Goal: Information Seeking & Learning: Learn about a topic

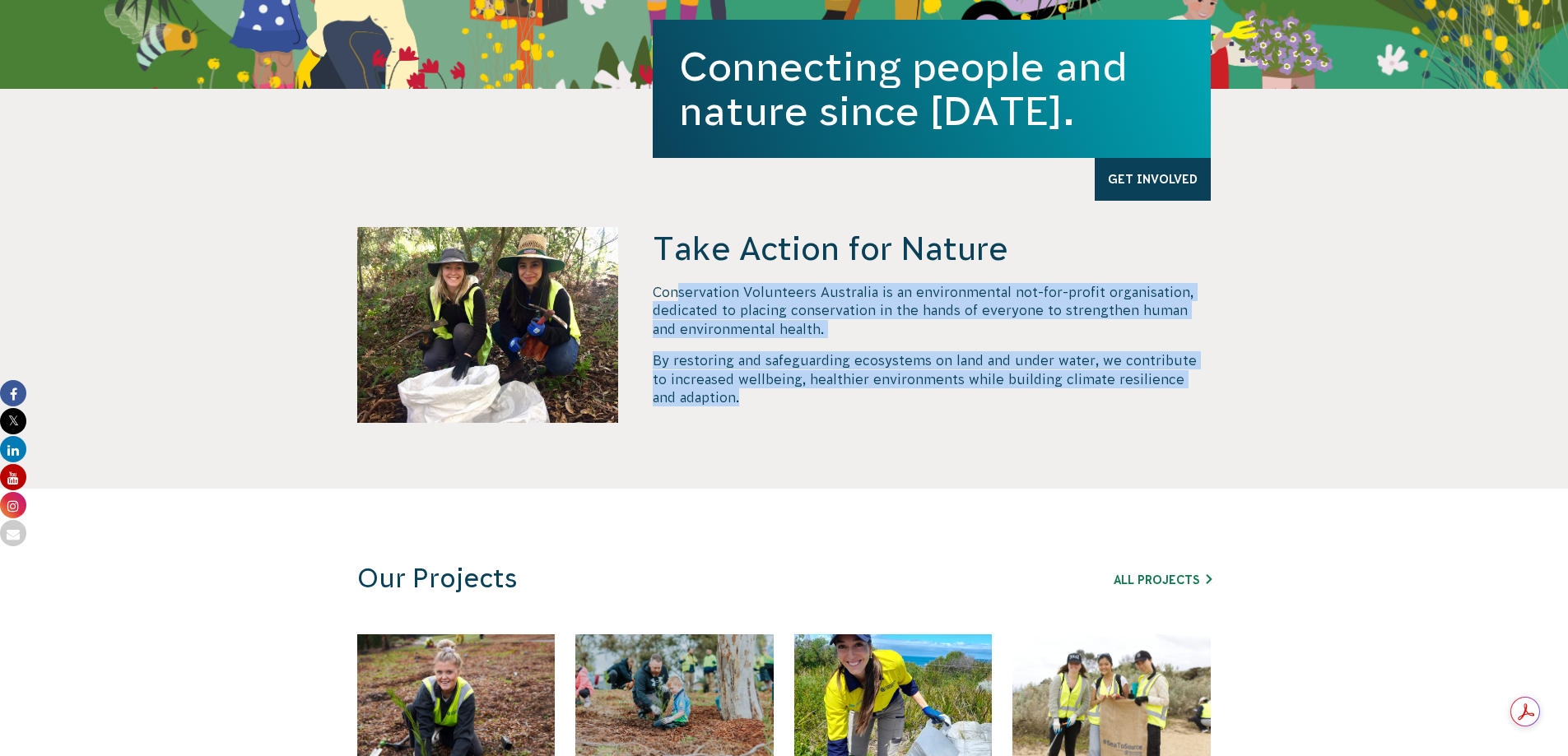
drag, startPoint x: 679, startPoint y: 298, endPoint x: 846, endPoint y: 407, distance: 199.4
click at [846, 407] on div "Take Action for Nature Conservation Volunteers Australia is an environmental no…" at bounding box center [932, 357] width 558 height 261
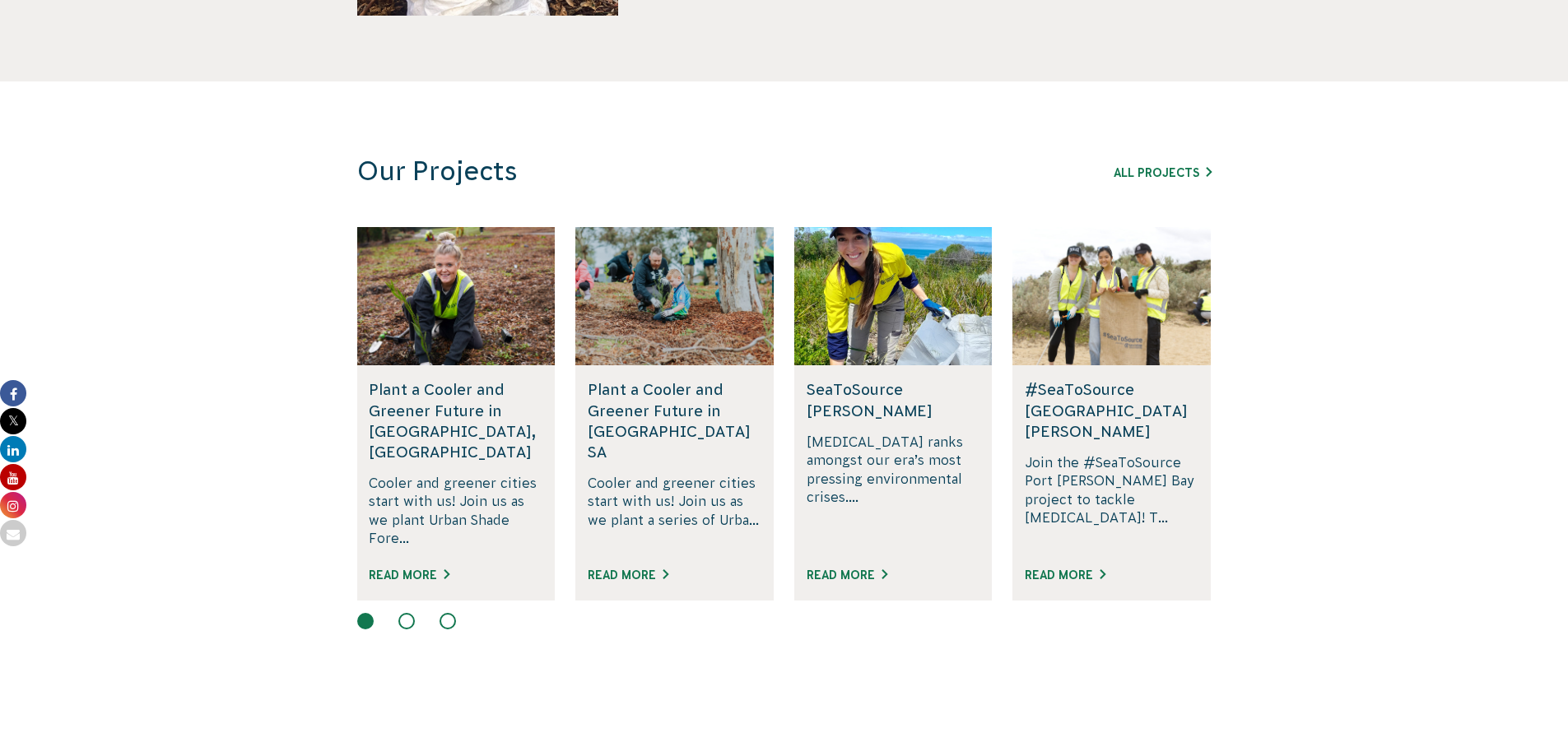
scroll to position [905, 0]
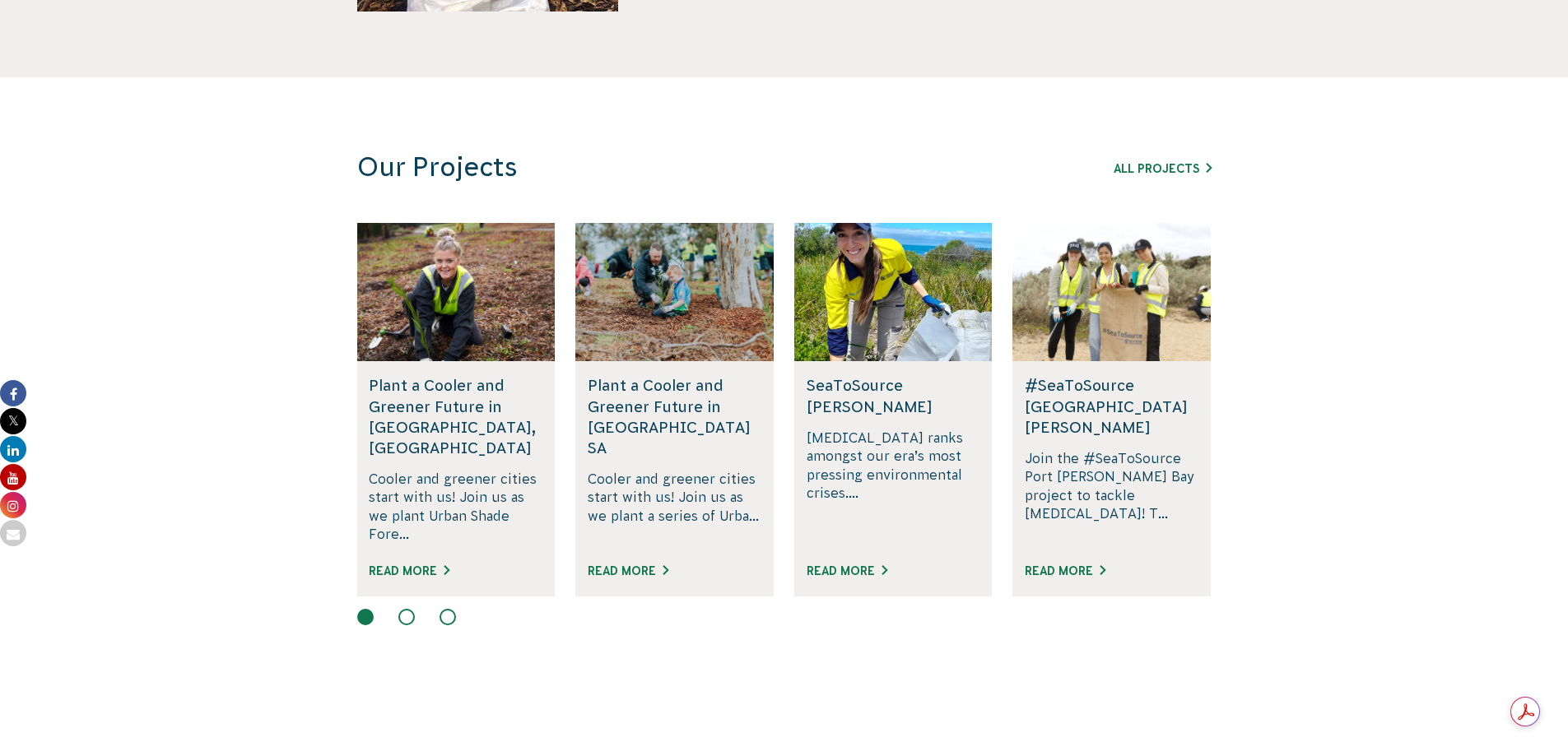
click at [856, 459] on p "[MEDICAL_DATA] ranks amongst our era’s most pressing environmental crises...." at bounding box center [893, 486] width 174 height 115
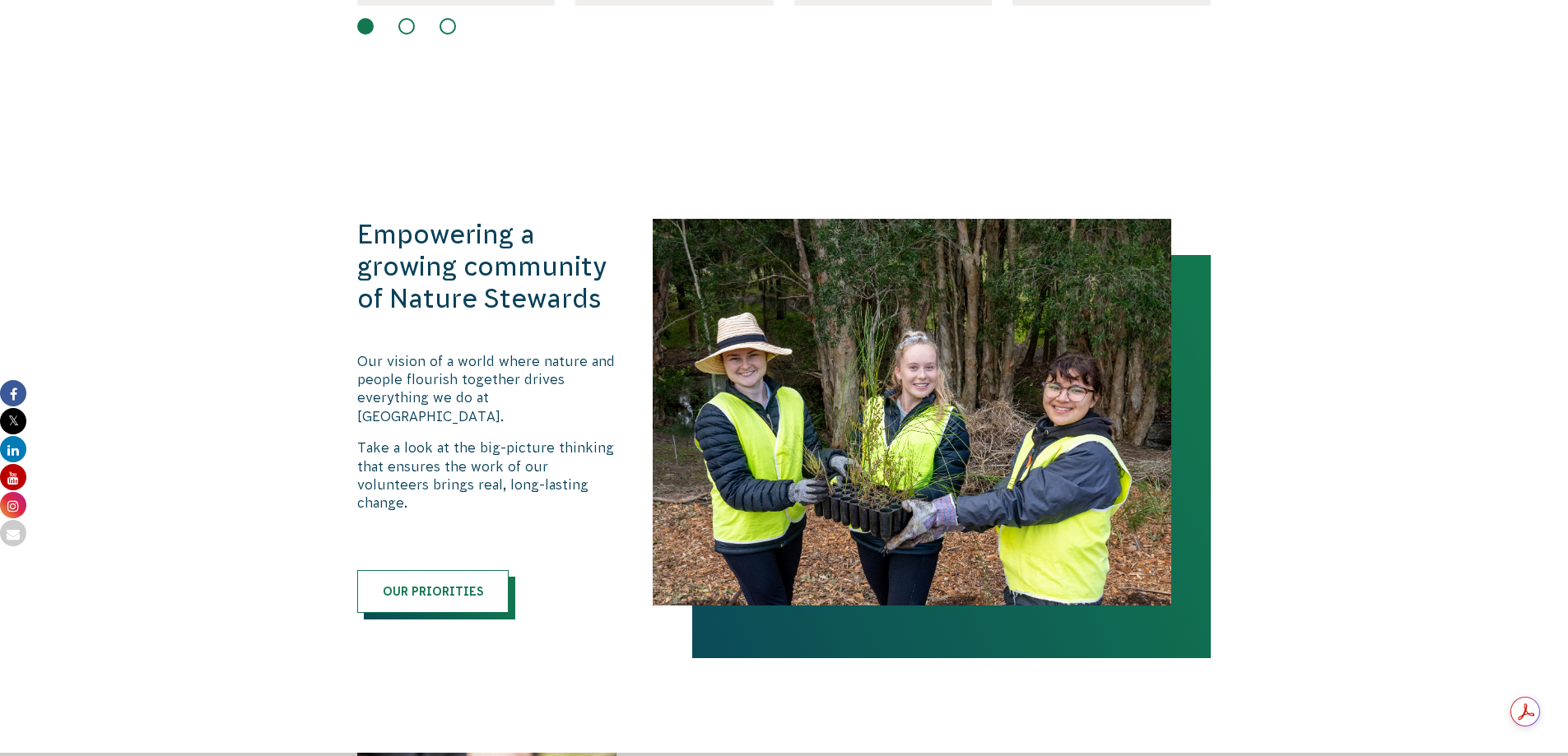
scroll to position [1728, 0]
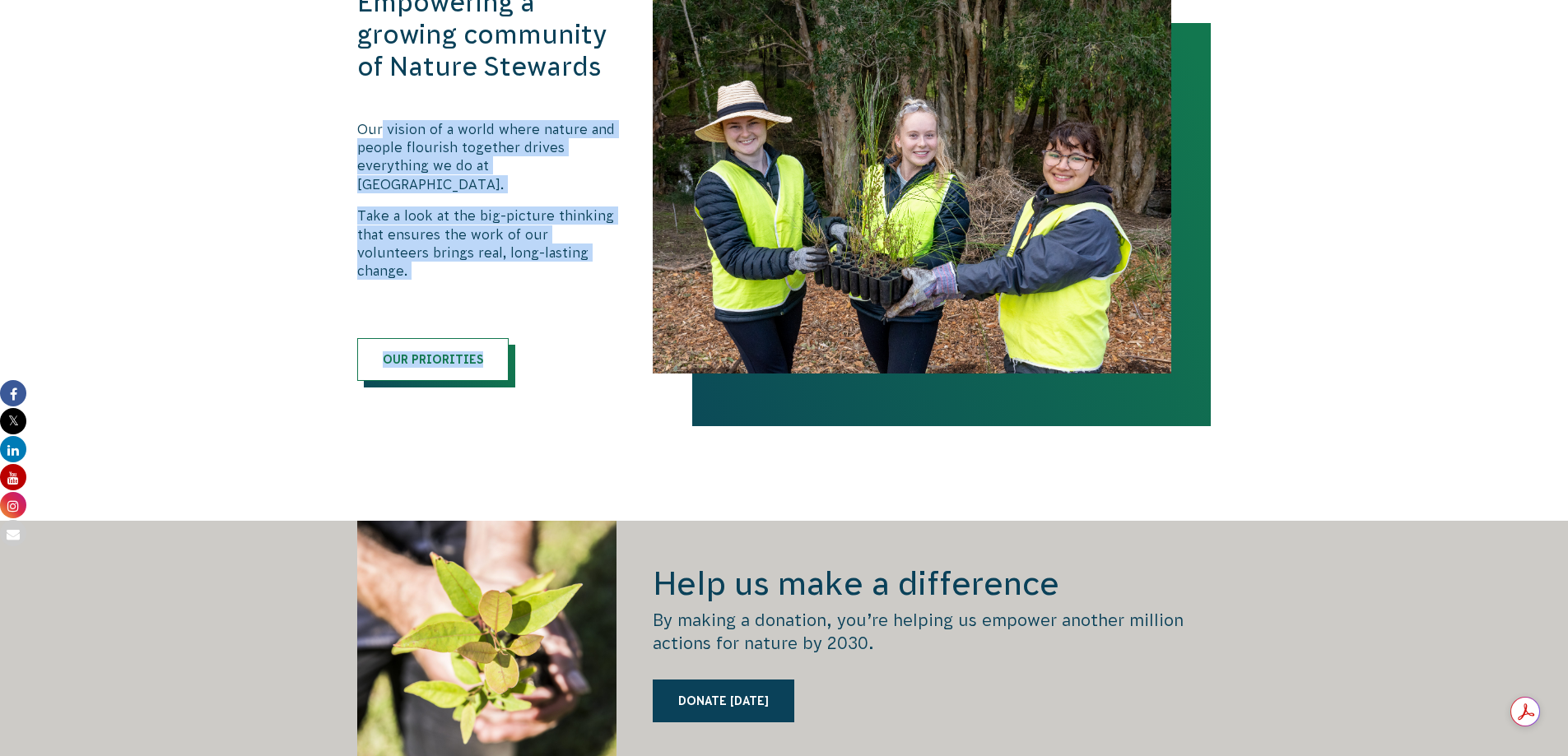
drag, startPoint x: 379, startPoint y: 115, endPoint x: 600, endPoint y: 239, distance: 253.4
click at [600, 239] on div "Empowering a growing community of Nature Stewards Our vision of a world where n…" at bounding box center [487, 183] width 261 height 394
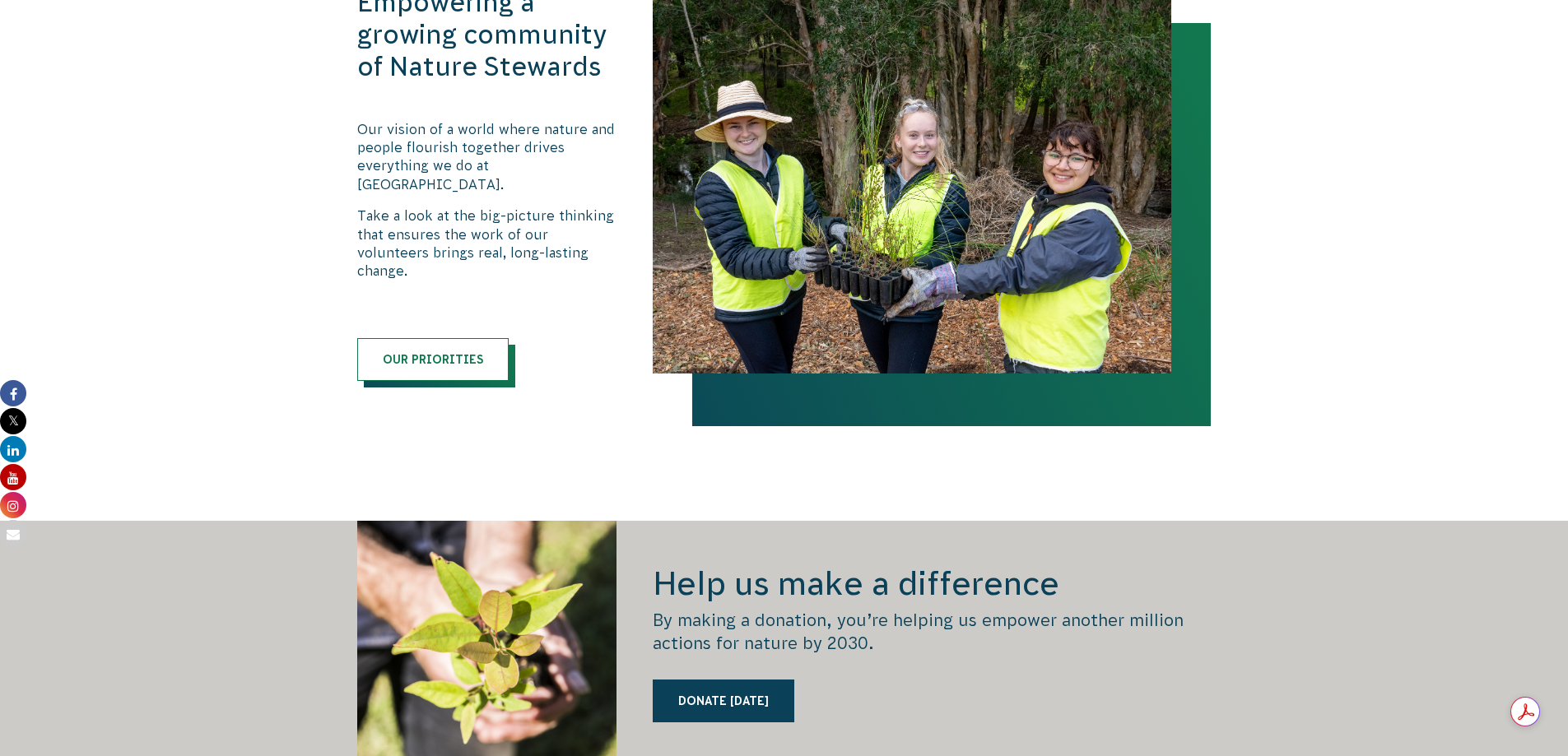
click at [600, 239] on div "Empowering a growing community of Nature Stewards Our vision of a world where n…" at bounding box center [487, 183] width 261 height 394
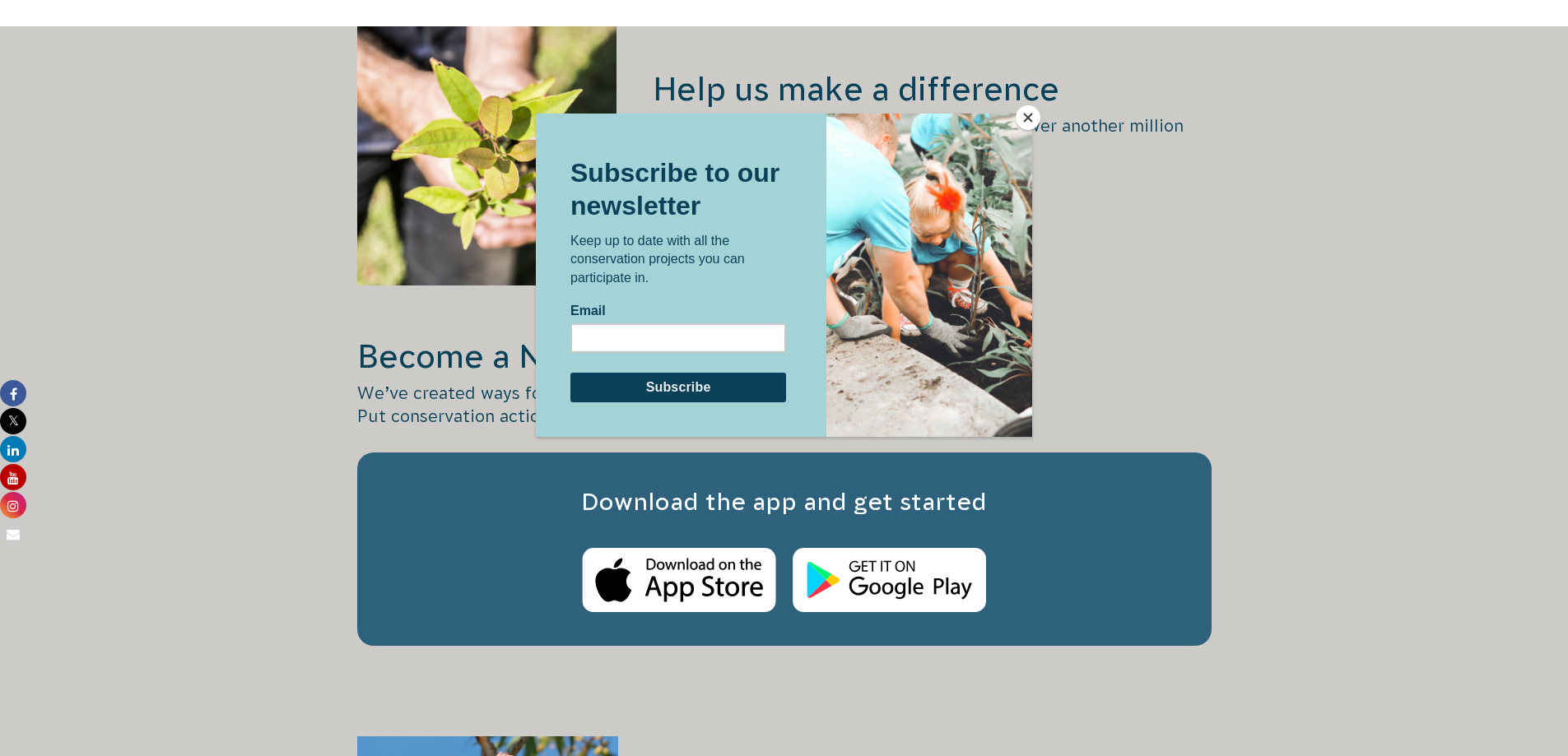
scroll to position [2221, 0]
click at [1024, 124] on button "Close" at bounding box center [1028, 117] width 24 height 24
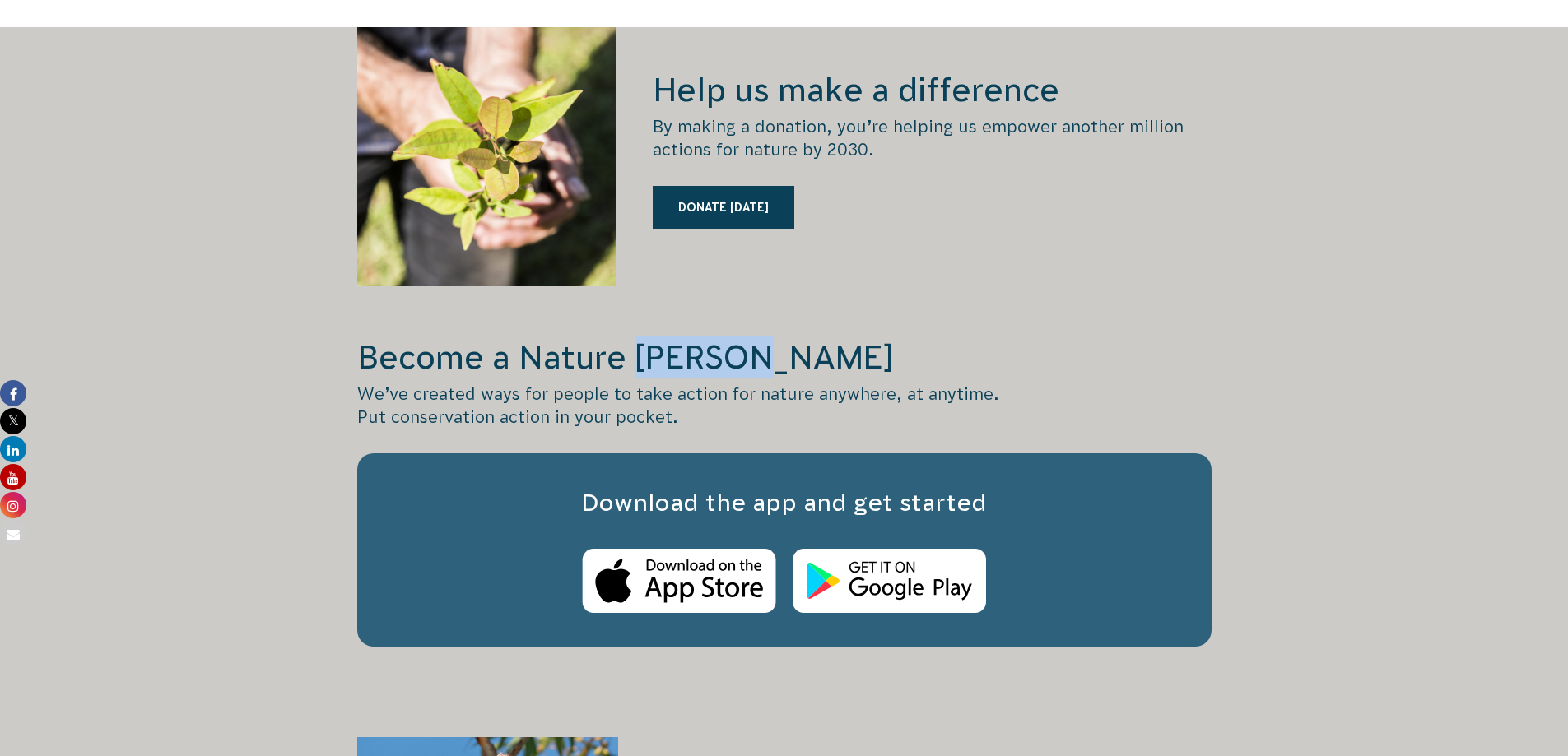
drag, startPoint x: 647, startPoint y: 328, endPoint x: 762, endPoint y: 323, distance: 115.1
click at [762, 336] on h2 "Become a Nature [PERSON_NAME]" at bounding box center [784, 357] width 855 height 43
drag, startPoint x: 450, startPoint y: 357, endPoint x: 1034, endPoint y: 380, distance: 584.5
click at [1034, 382] on p "We’ve created ways for people to take action for nature anywhere, at anytime. P…" at bounding box center [784, 405] width 855 height 46
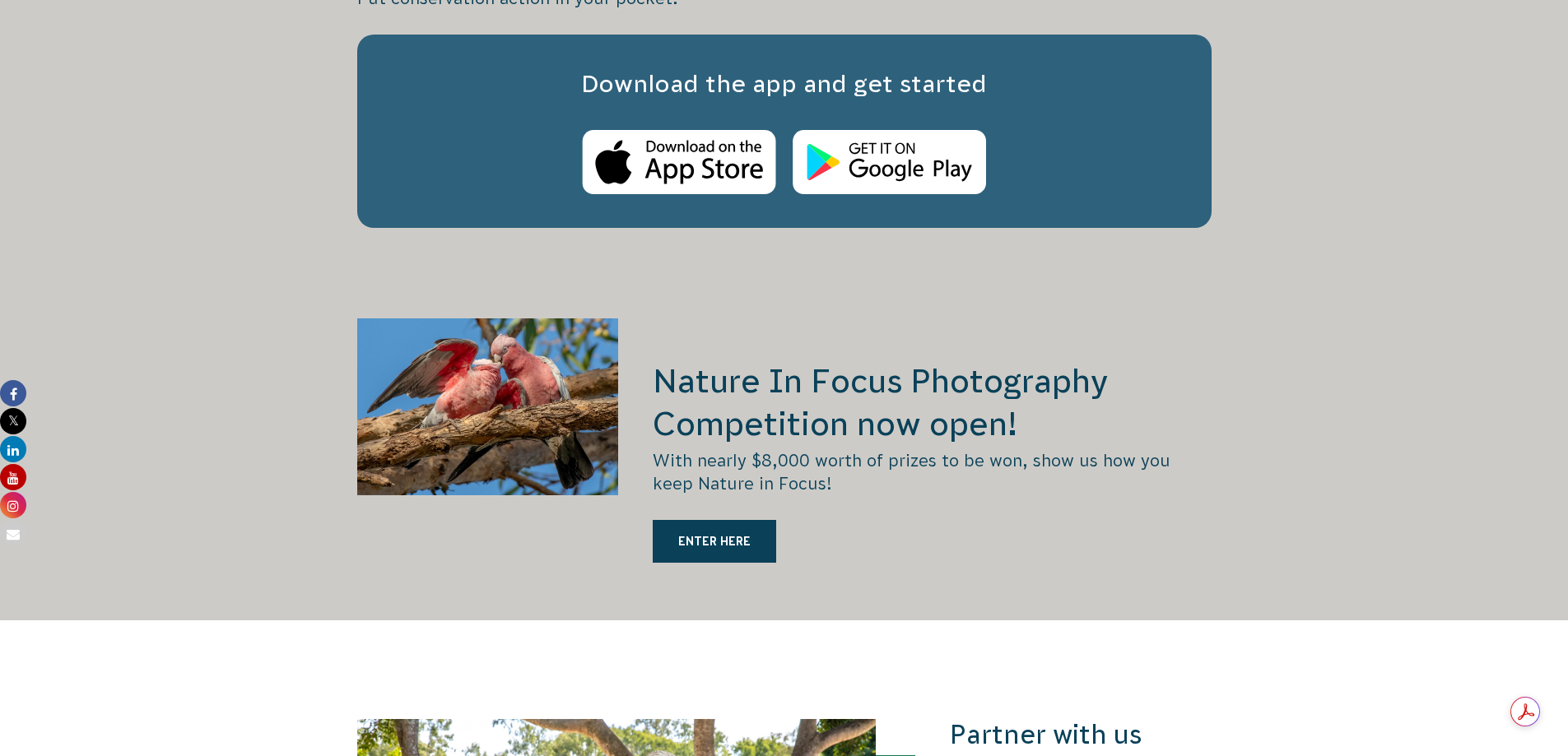
scroll to position [2797, 0]
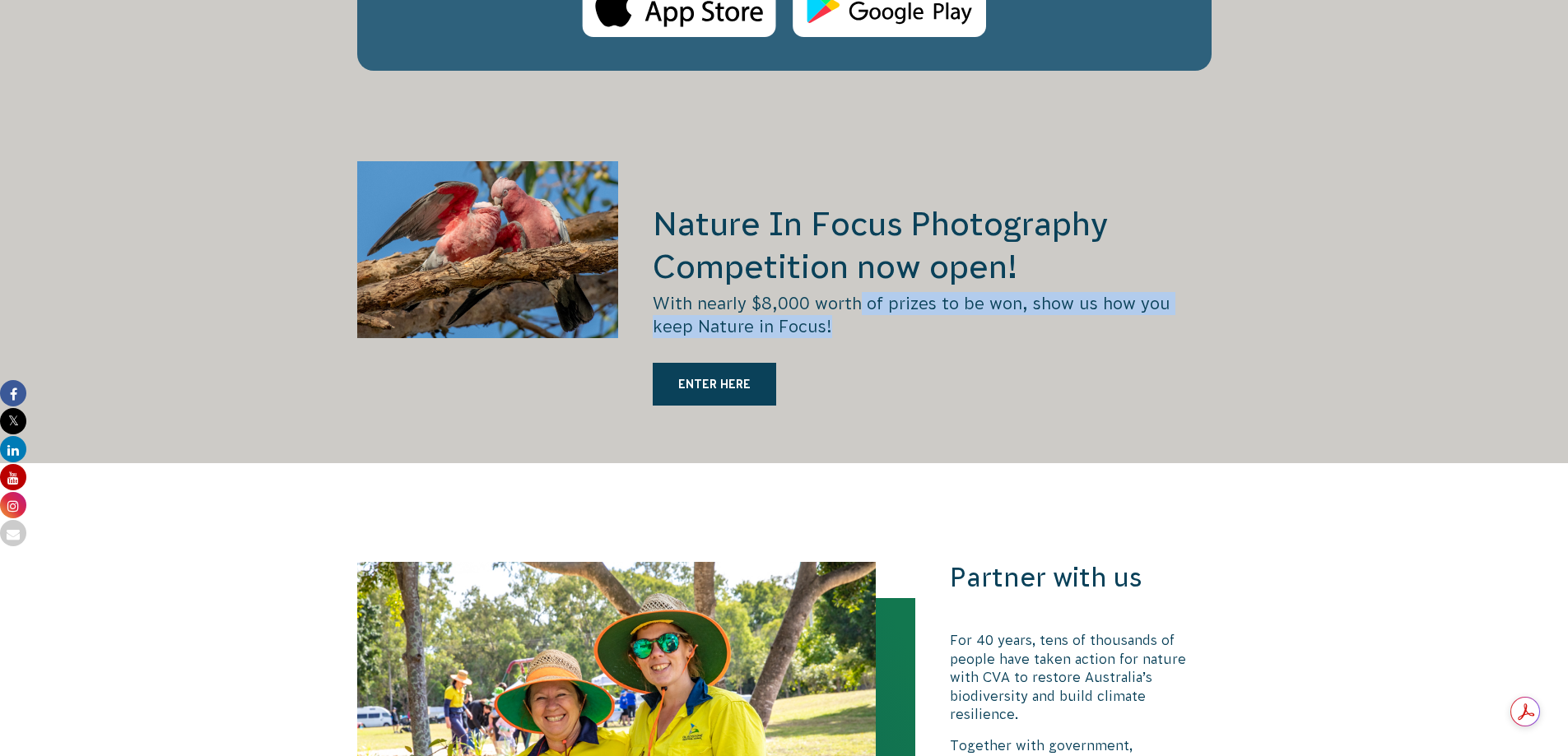
drag, startPoint x: 860, startPoint y: 277, endPoint x: 1097, endPoint y: 306, distance: 238.8
click at [1097, 306] on p "With nearly $8,000 worth of prizes to be won, show us how you keep Nature in Fo…" at bounding box center [932, 315] width 558 height 46
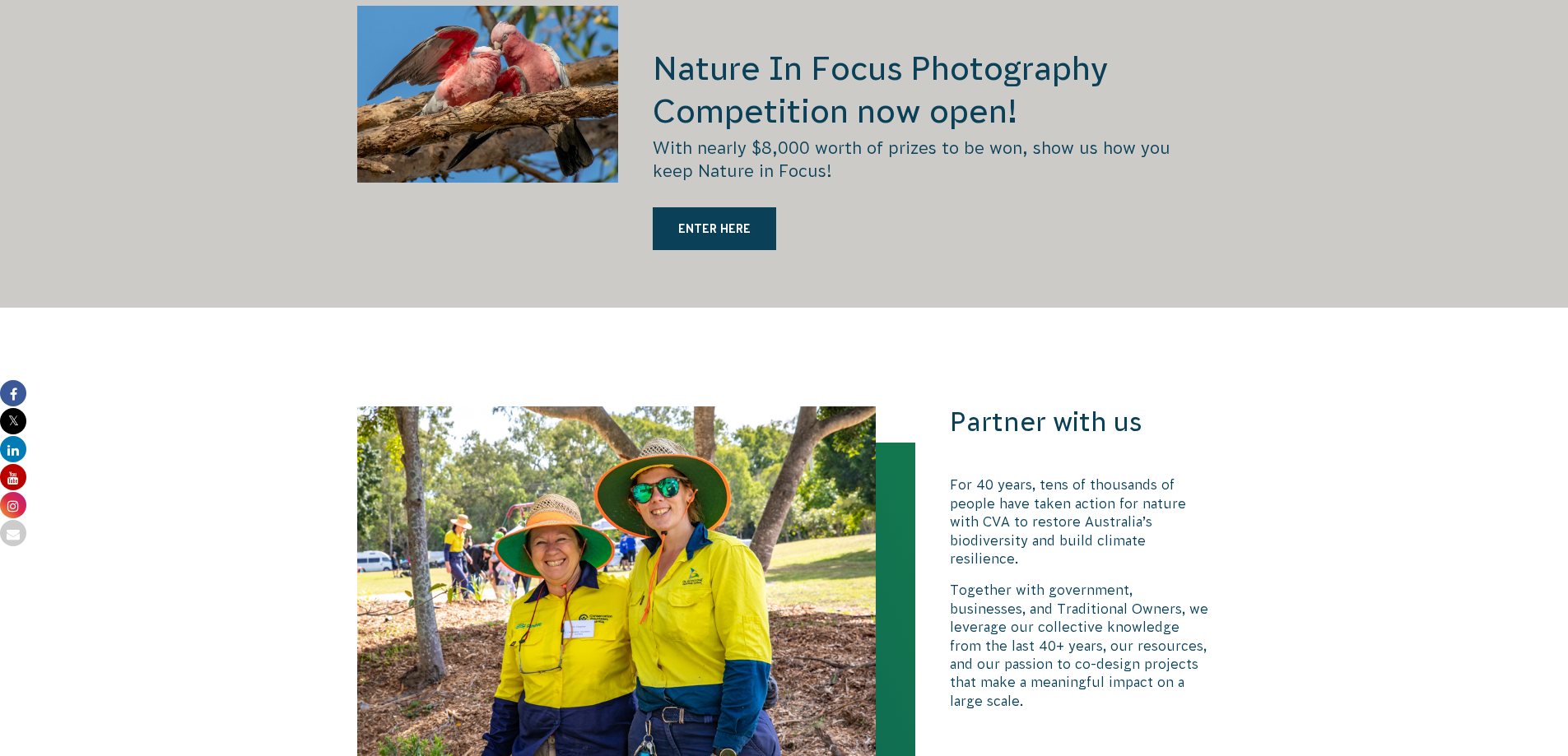
scroll to position [3126, 0]
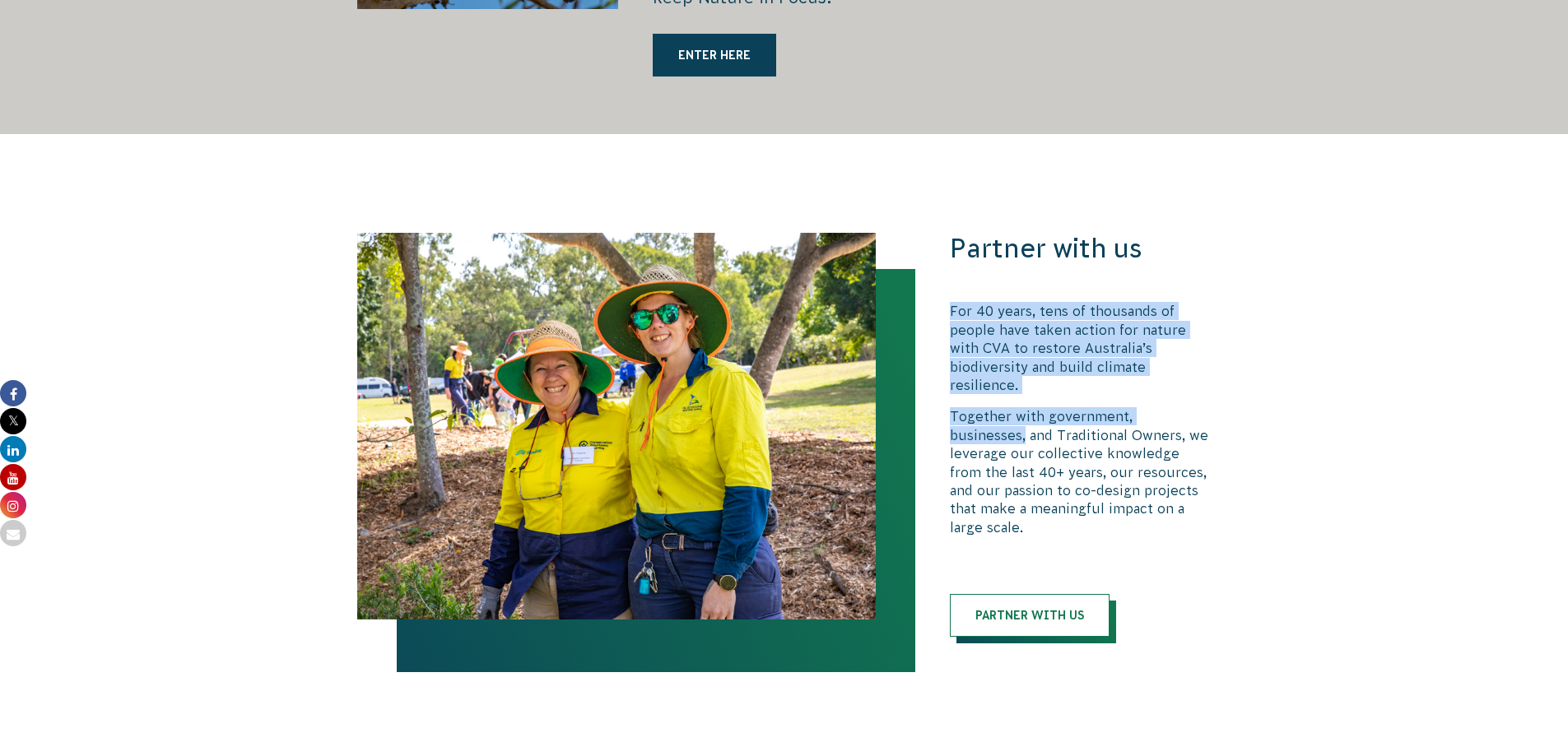
drag, startPoint x: 950, startPoint y: 297, endPoint x: 1234, endPoint y: 385, distance: 297.3
click at [1234, 385] on div "Partner with us For 40 years, tens of thousands of people have taken action for…" at bounding box center [784, 434] width 917 height 404
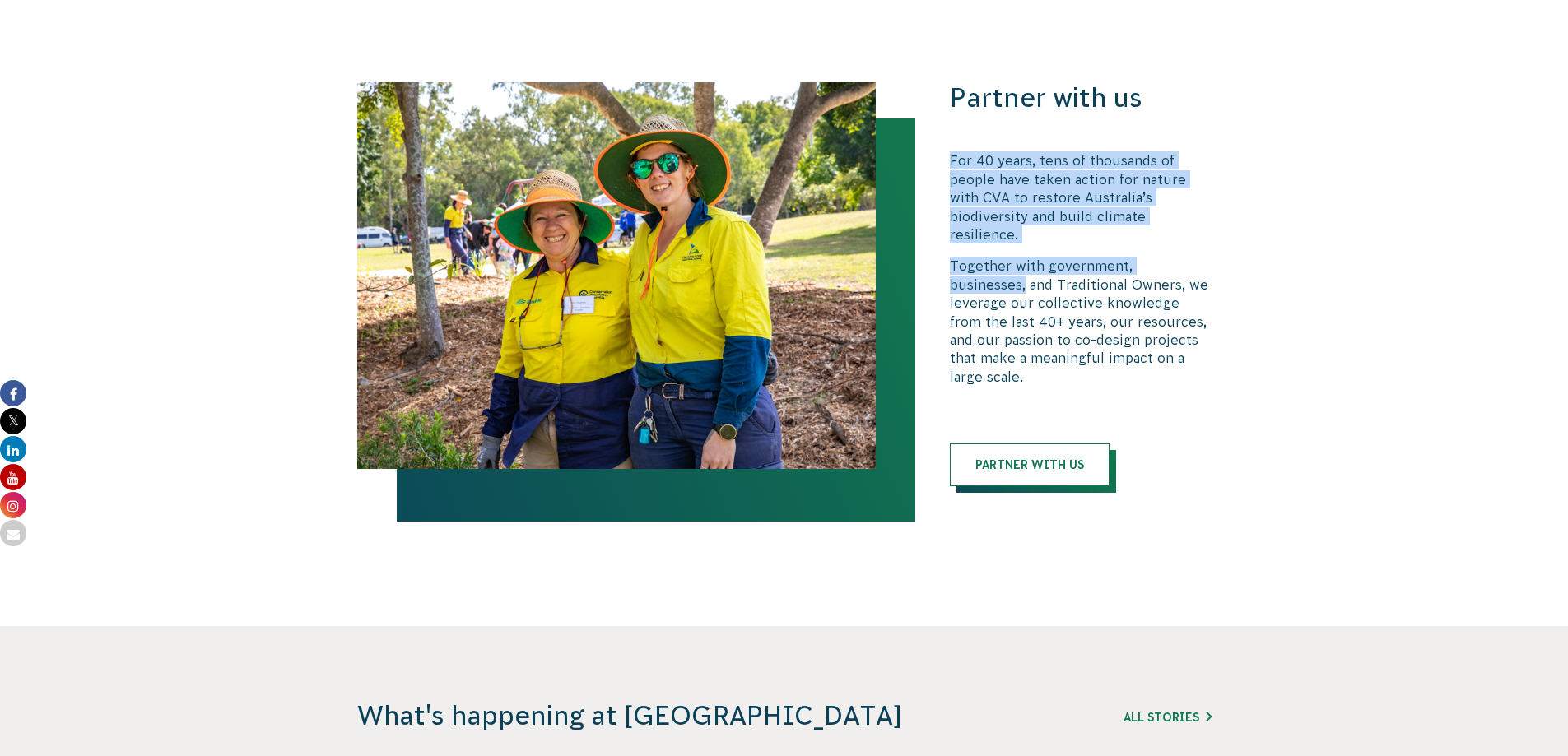
scroll to position [3290, 0]
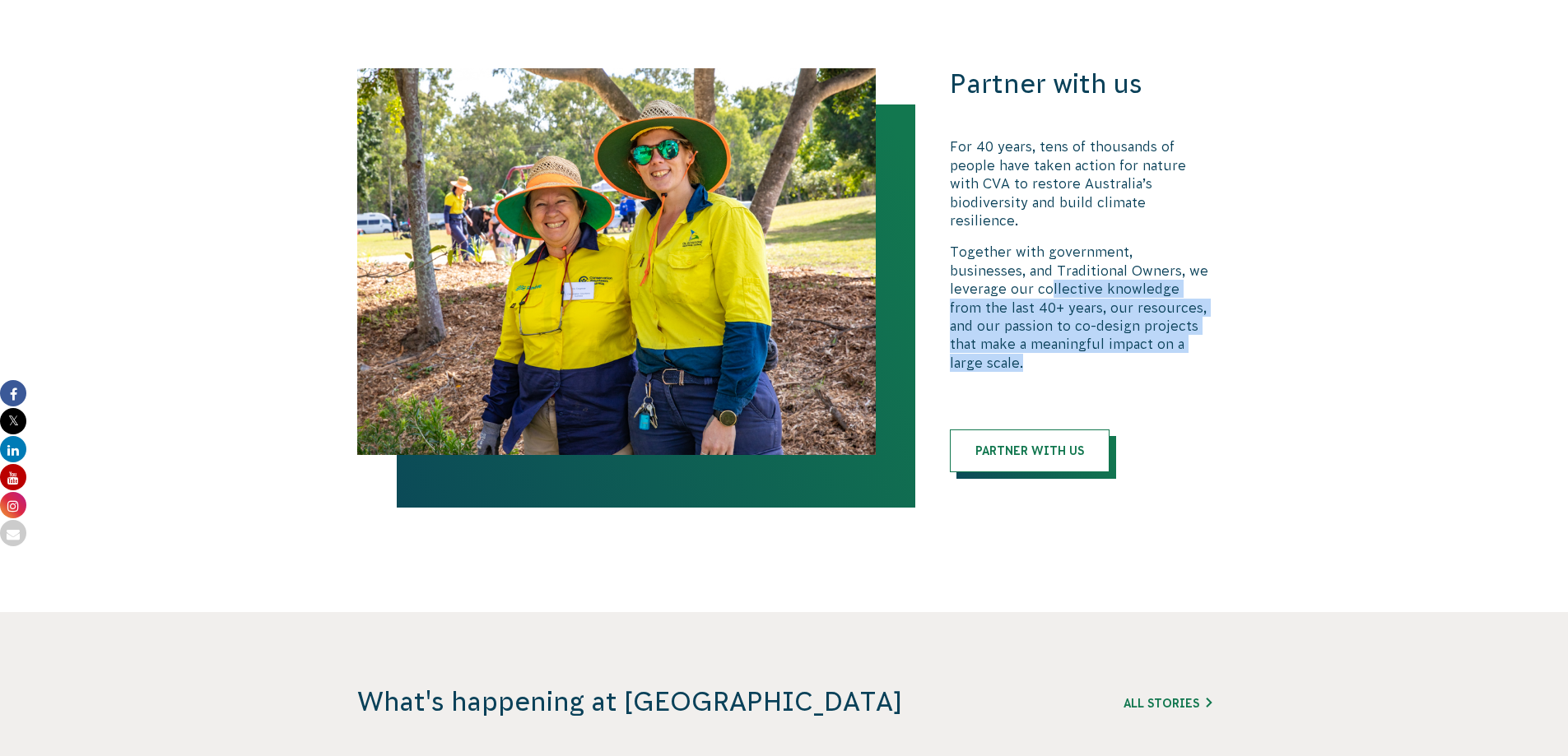
drag, startPoint x: 987, startPoint y: 248, endPoint x: 1202, endPoint y: 312, distance: 224.3
click at [1202, 312] on p "Together with government, businesses, and Traditional Owners, we leverage our c…" at bounding box center [1080, 307] width 261 height 129
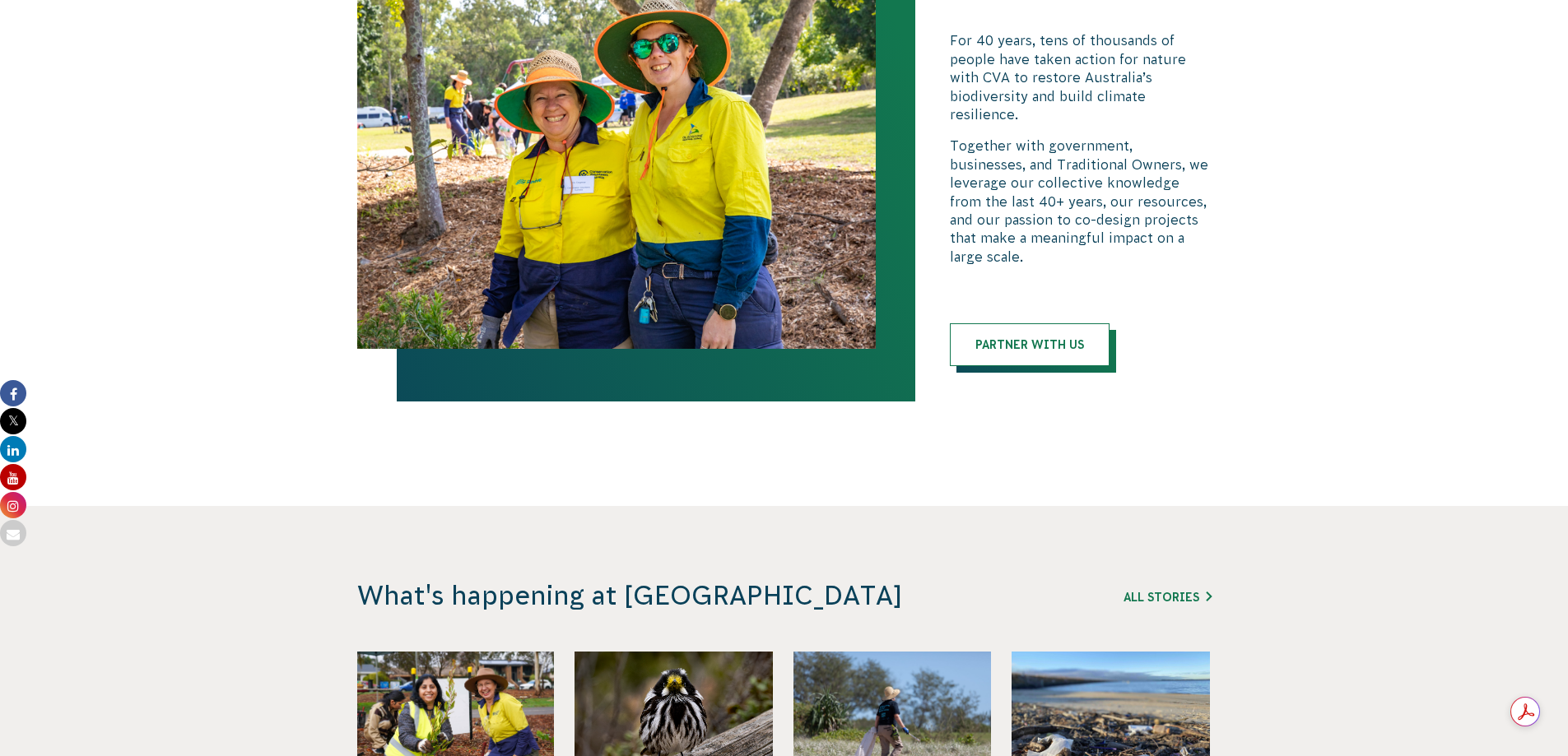
scroll to position [3537, 0]
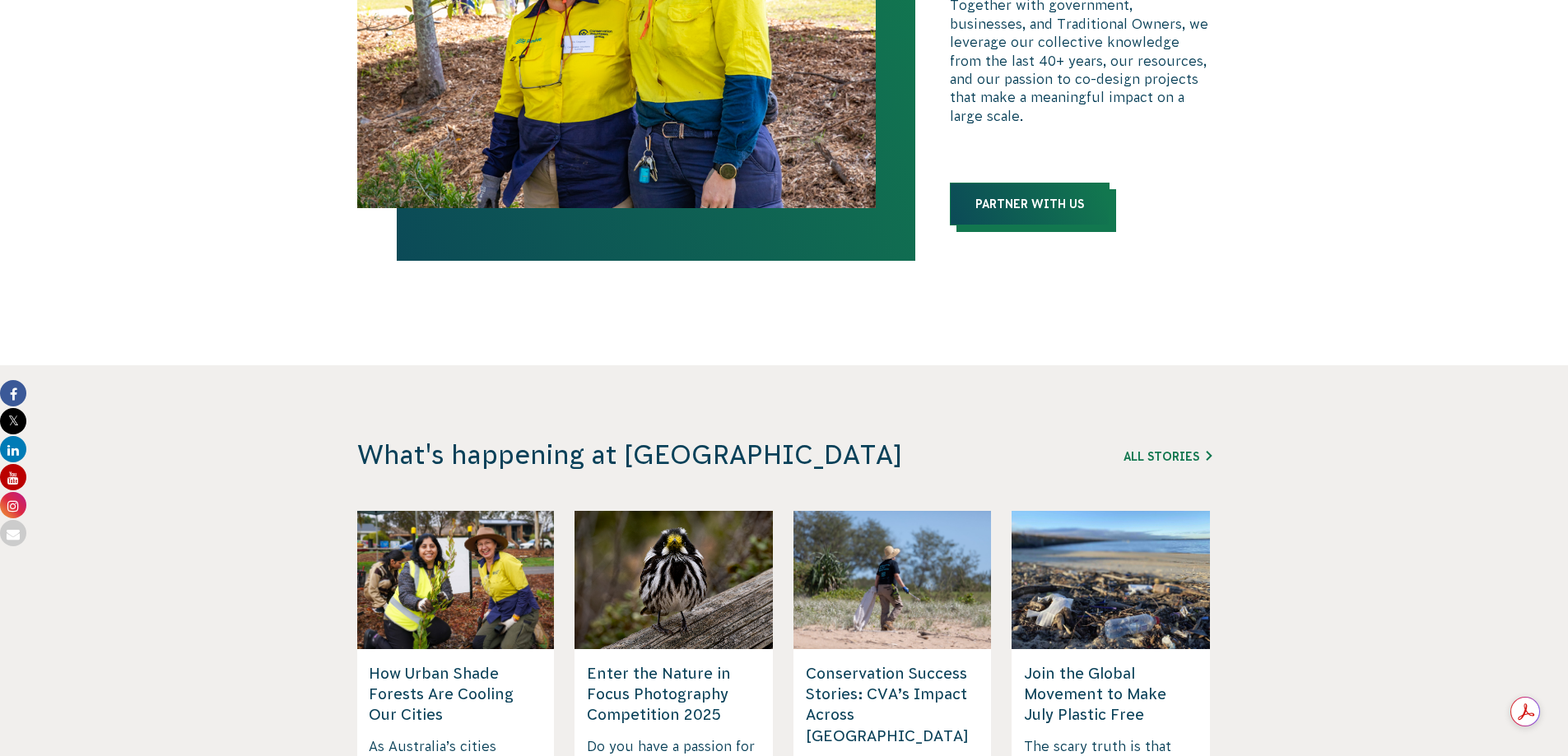
click at [1053, 182] on link "Partner with us" at bounding box center [1029, 203] width 160 height 43
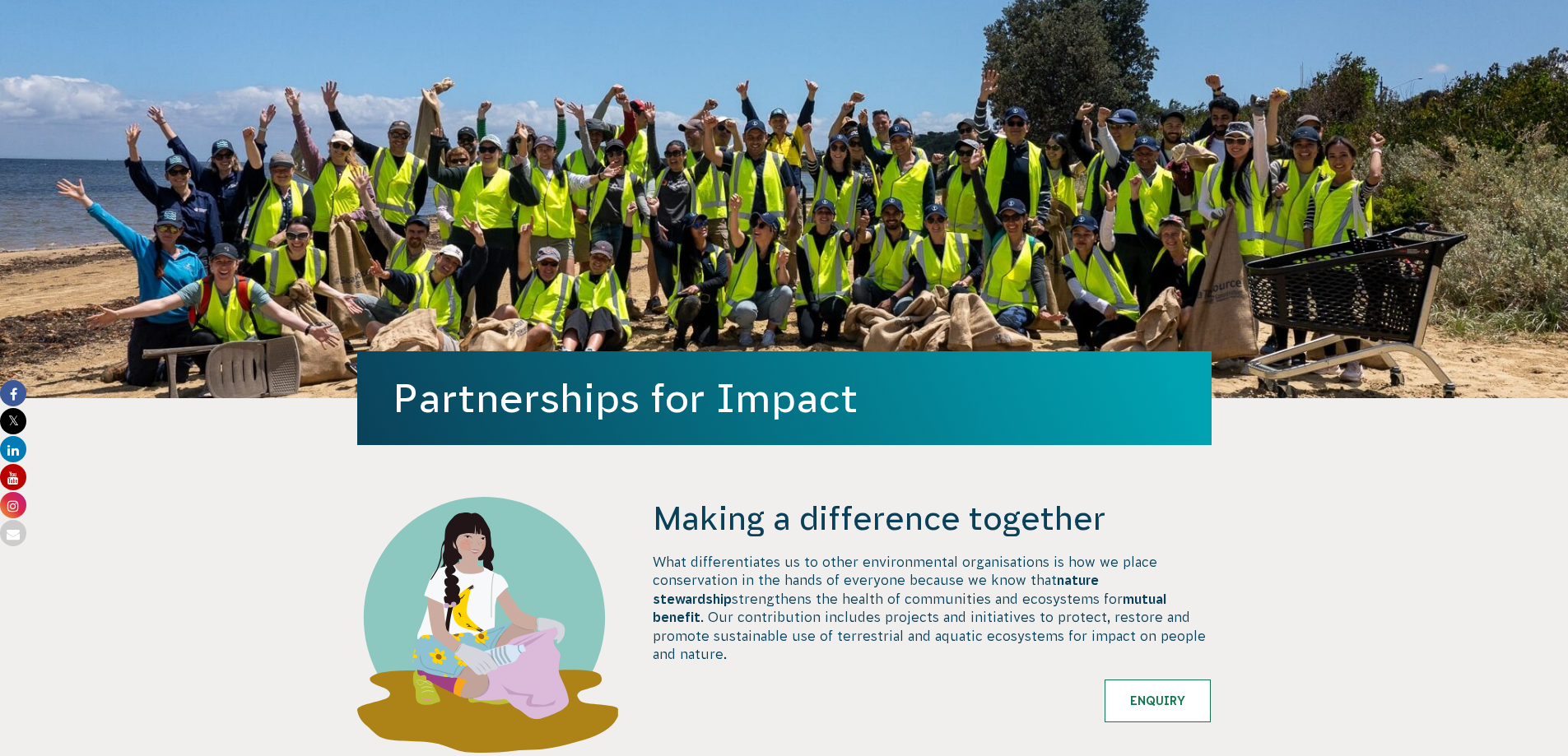
scroll to position [329, 0]
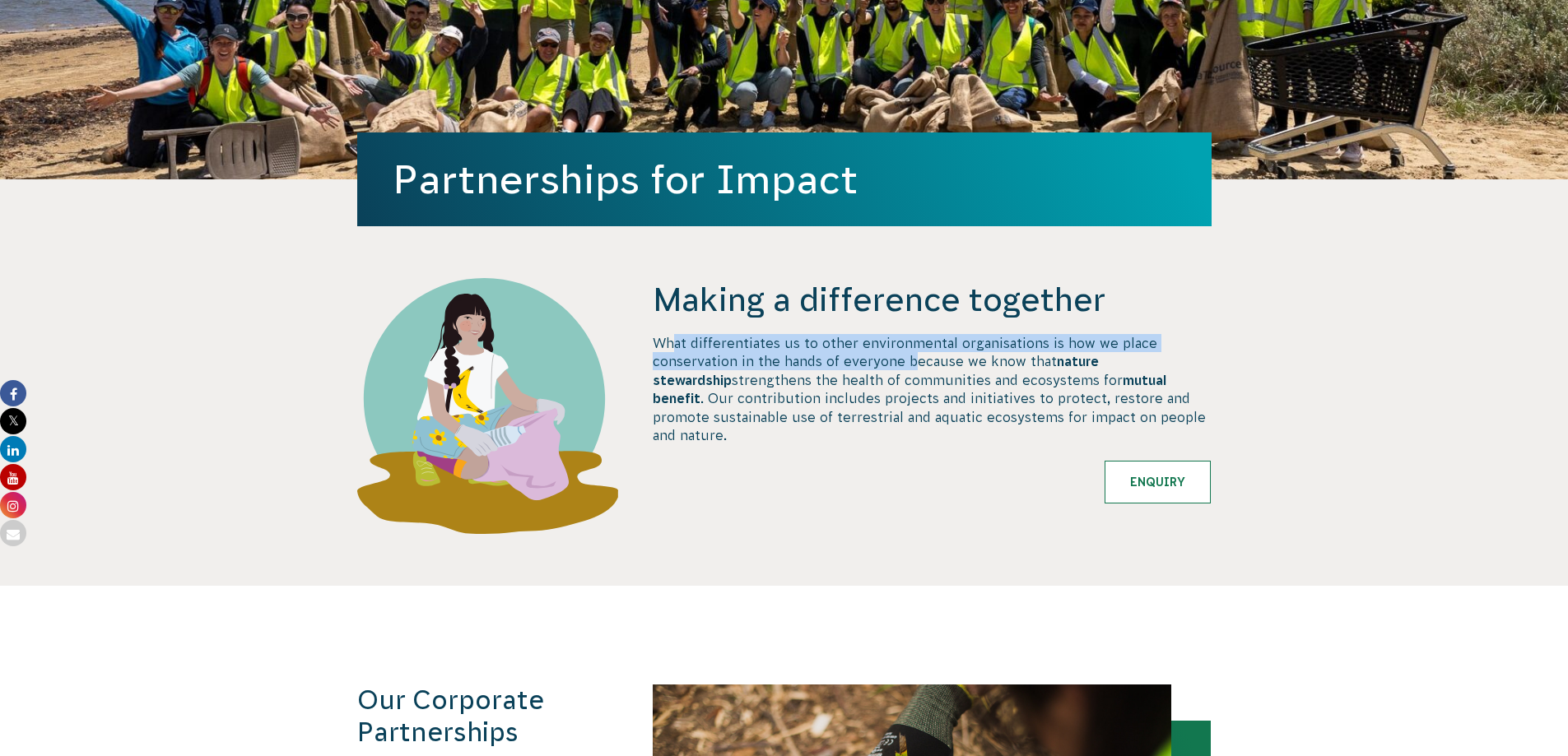
drag, startPoint x: 671, startPoint y: 344, endPoint x: 911, endPoint y: 356, distance: 240.3
click at [911, 356] on p "What differentiates us to other environmental organisations is how we place con…" at bounding box center [932, 389] width 558 height 110
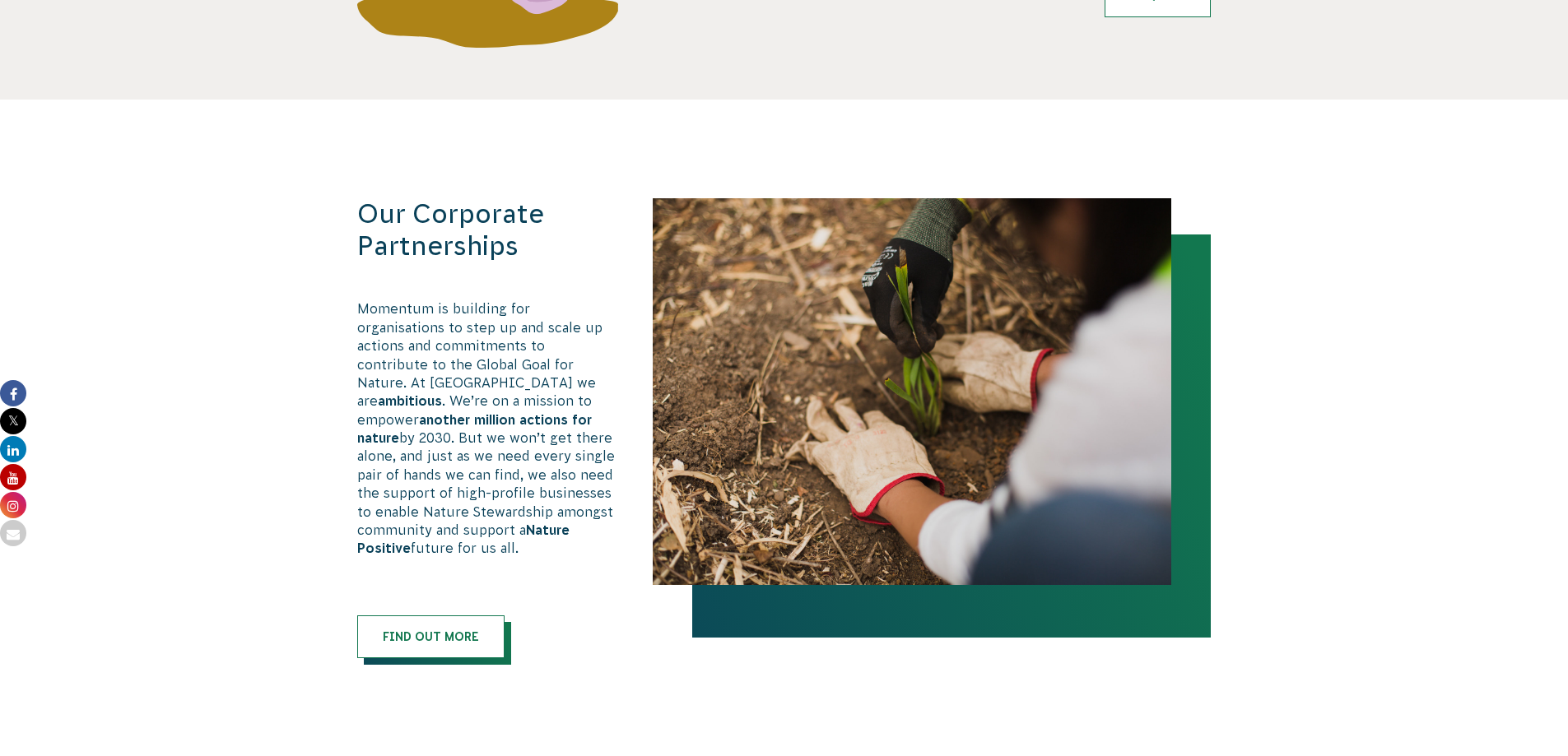
scroll to position [822, 0]
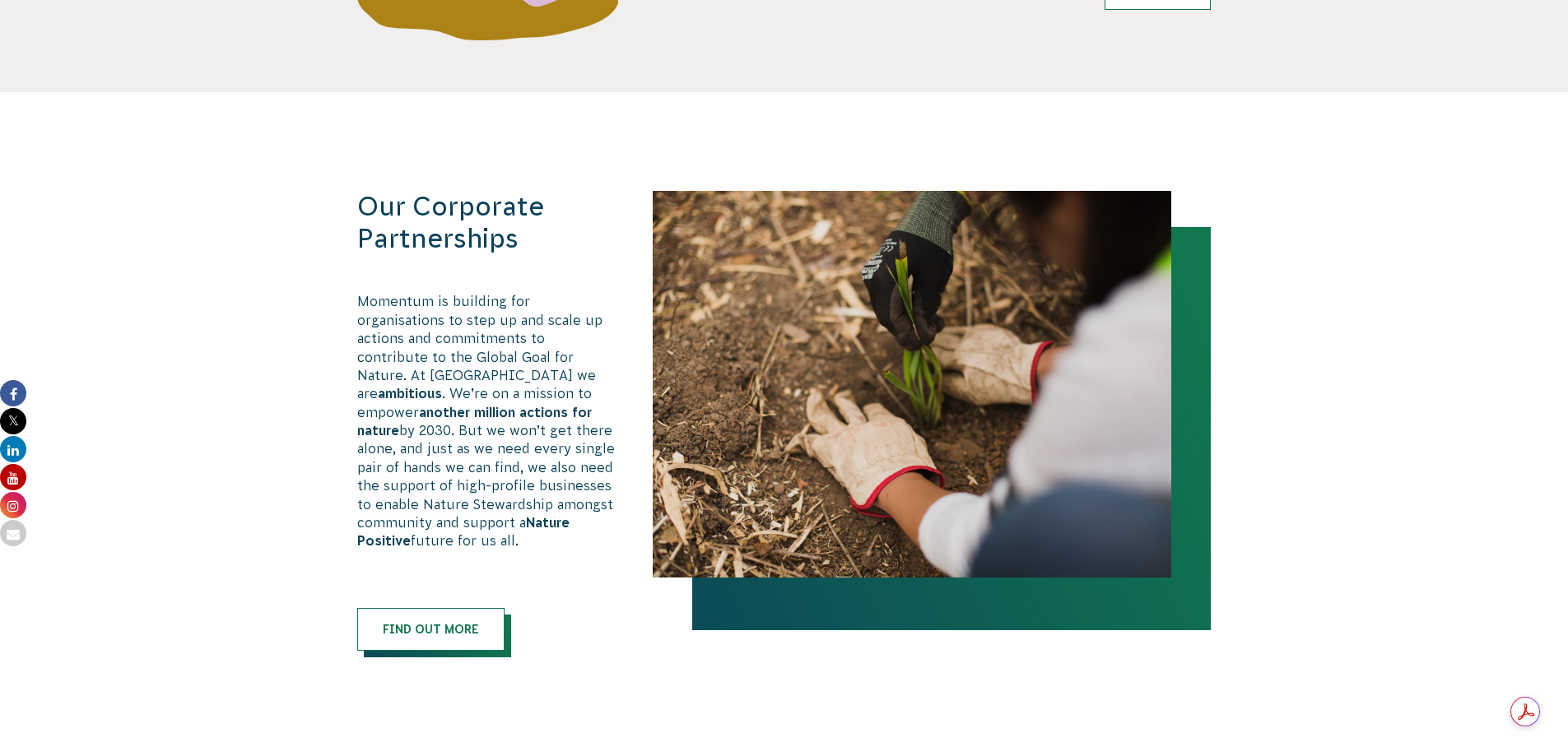
drag, startPoint x: 359, startPoint y: 308, endPoint x: 601, endPoint y: 523, distance: 323.7
click at [601, 523] on p "Momentum is building for organisations to step up and scale up actions and comm…" at bounding box center [487, 421] width 261 height 258
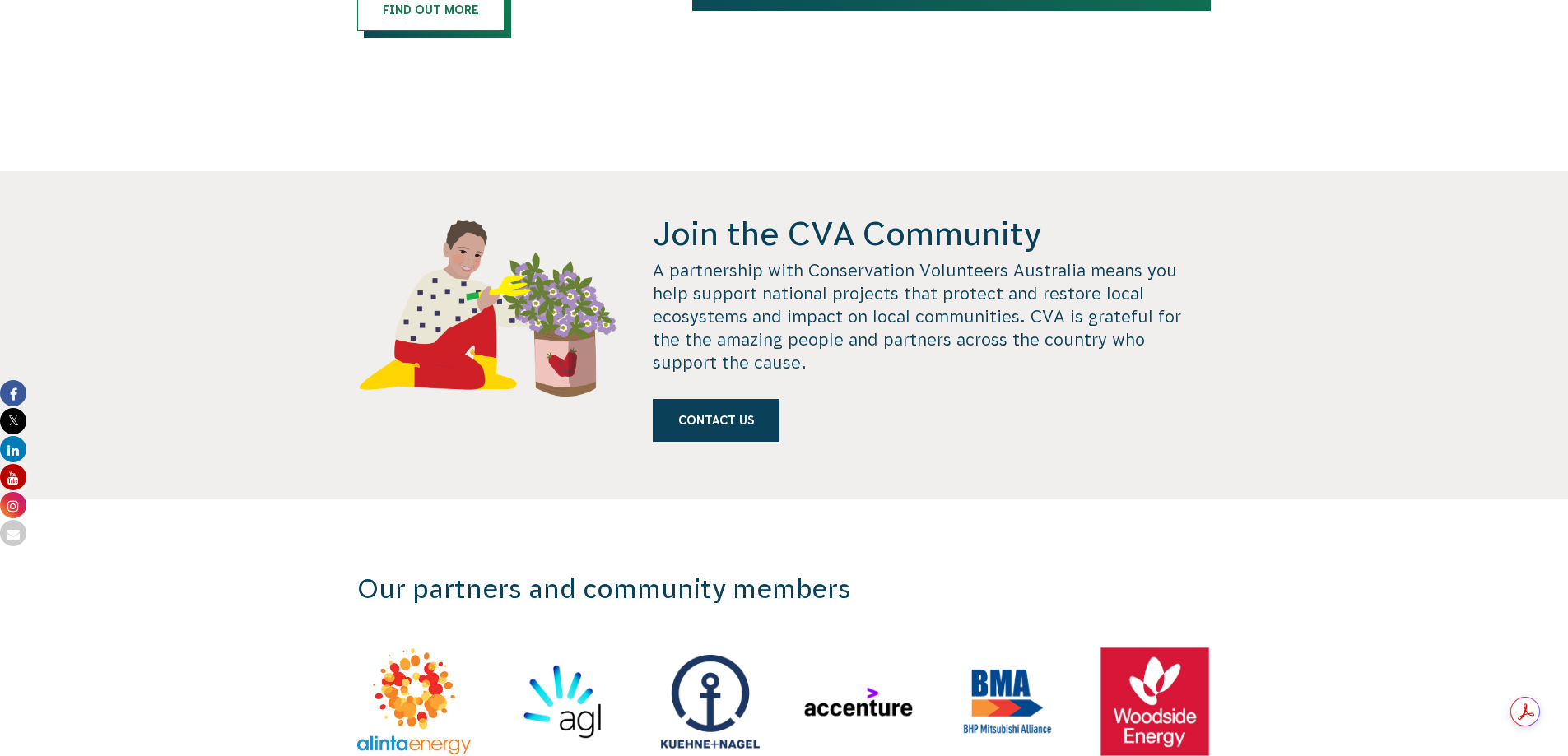
scroll to position [1481, 0]
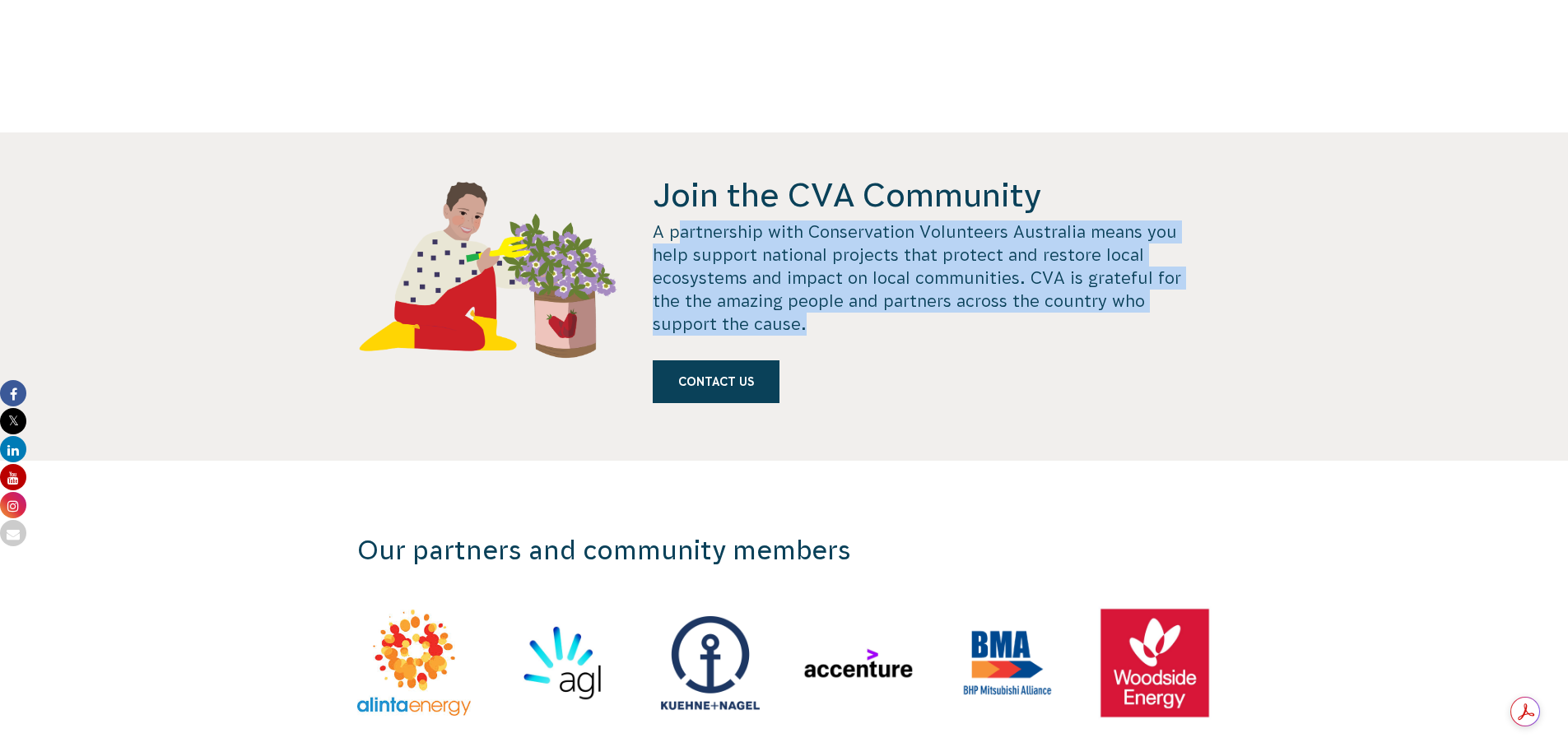
drag, startPoint x: 684, startPoint y: 214, endPoint x: 934, endPoint y: 301, distance: 264.7
click at [934, 301] on p "A partnership with Conservation Volunteers Australia means you help support nat…" at bounding box center [932, 277] width 558 height 115
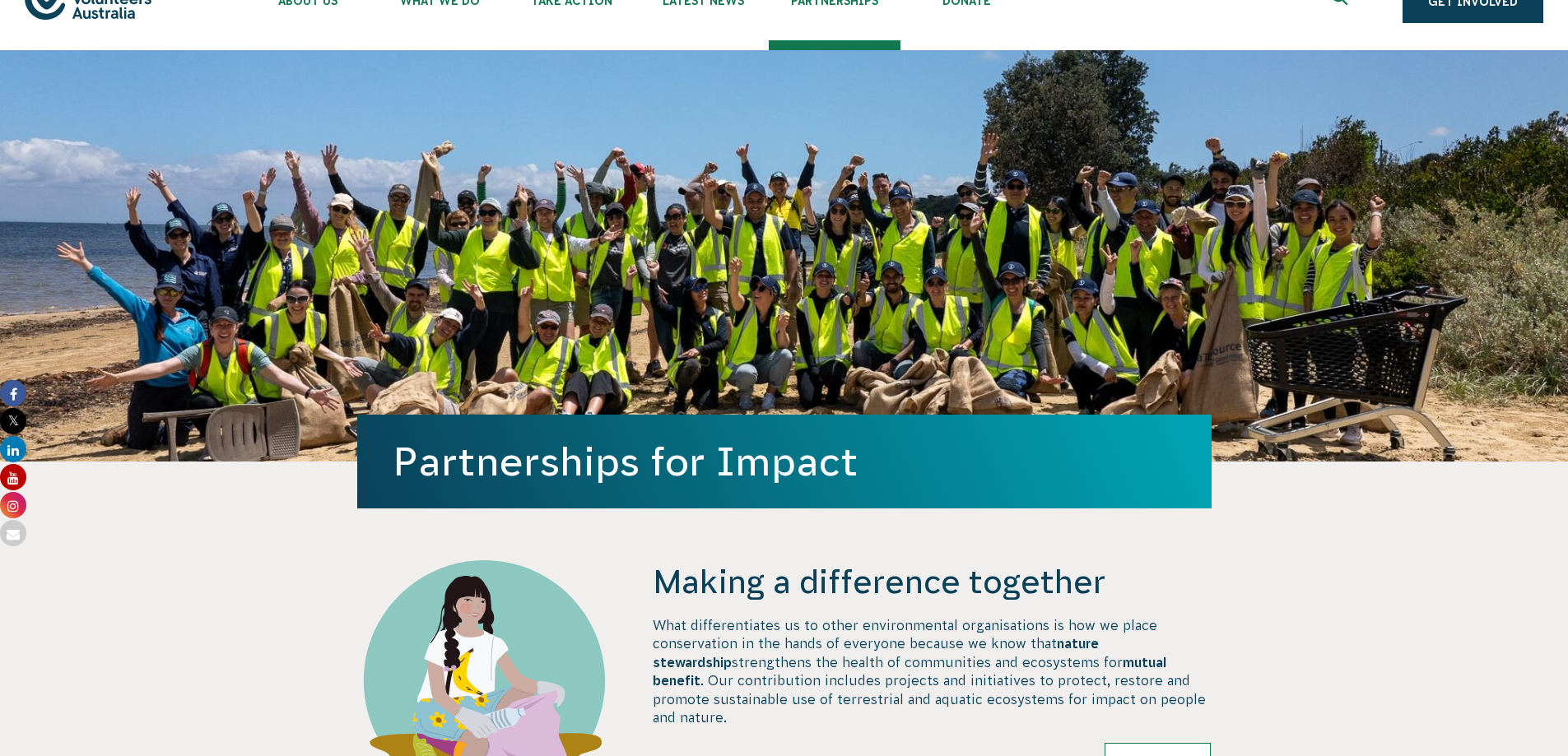
scroll to position [0, 0]
